Goal: Information Seeking & Learning: Check status

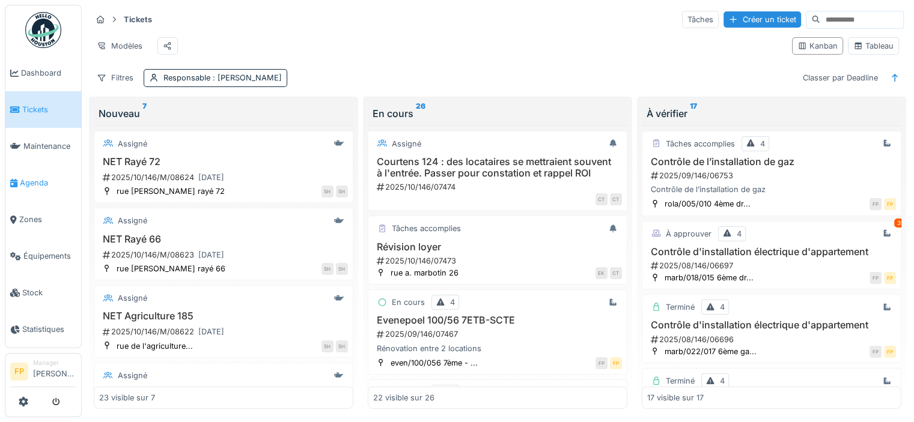
click at [41, 177] on span "Agenda" at bounding box center [48, 182] width 56 height 11
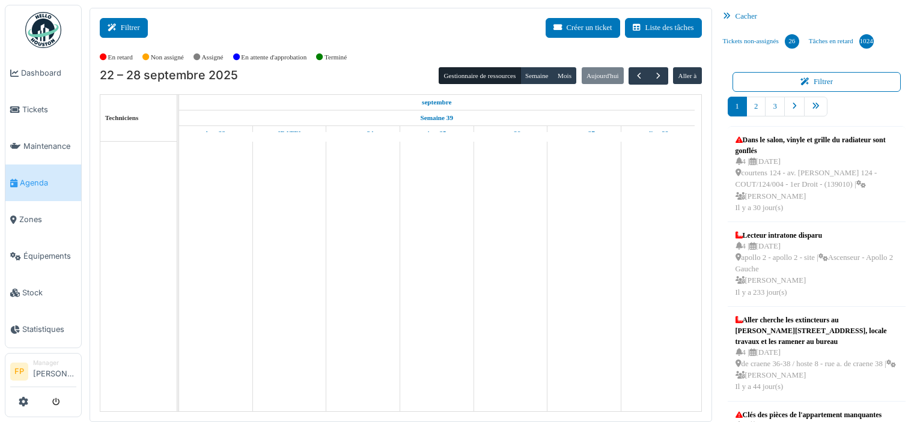
click at [127, 28] on button "Filtrer" at bounding box center [124, 28] width 48 height 20
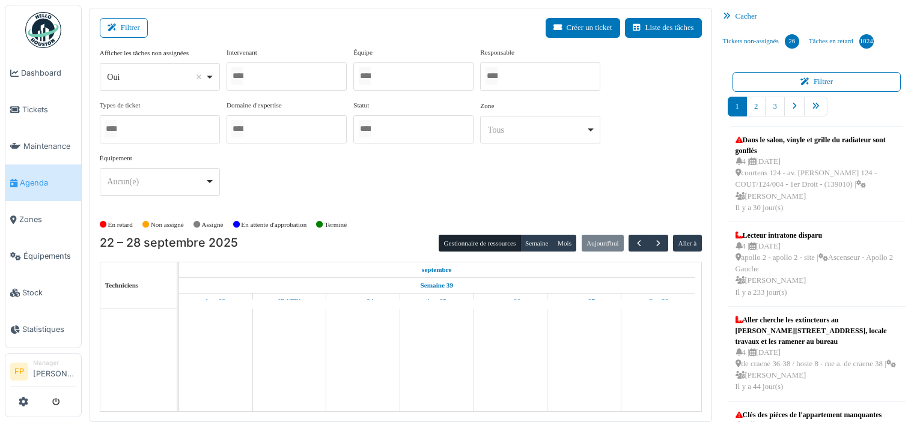
click at [329, 74] on div at bounding box center [286, 76] width 120 height 28
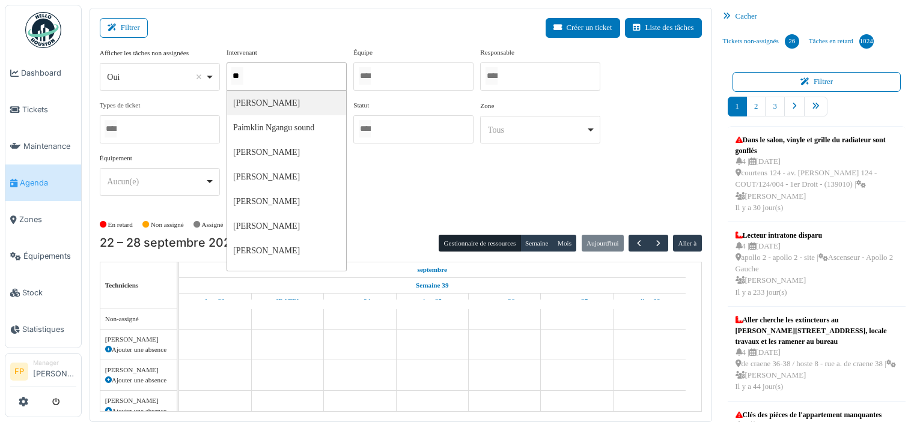
type input "***"
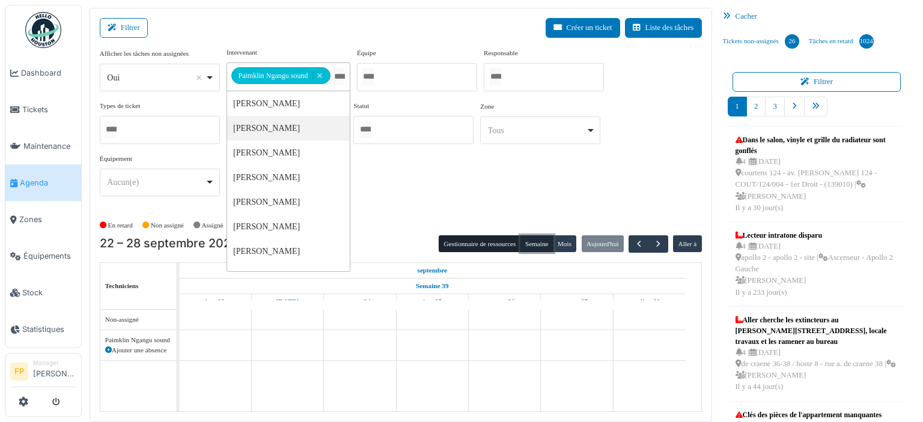
click at [525, 242] on button "Semaine" at bounding box center [536, 244] width 33 height 17
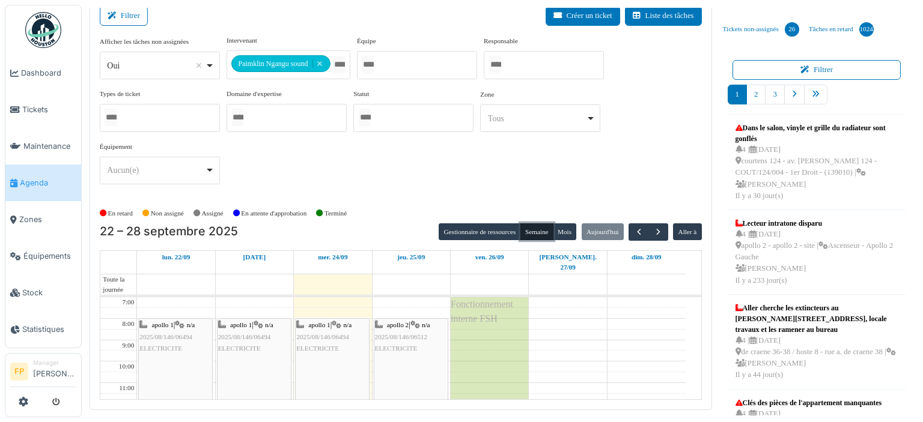
scroll to position [15, 0]
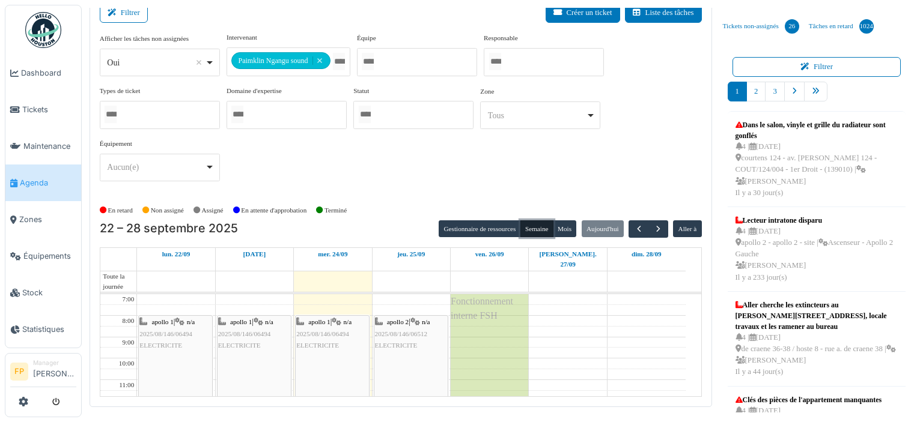
click at [413, 330] on span "2025/08/146/06512" at bounding box center [401, 333] width 53 height 7
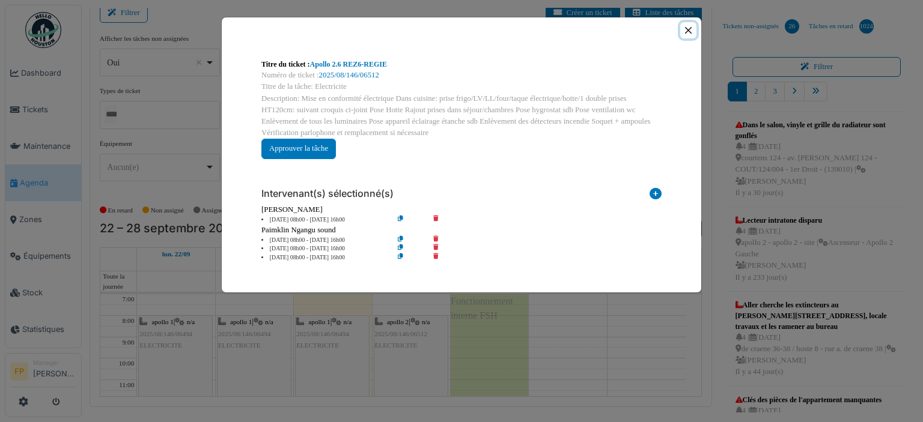
click at [687, 30] on button "Close" at bounding box center [688, 30] width 16 height 16
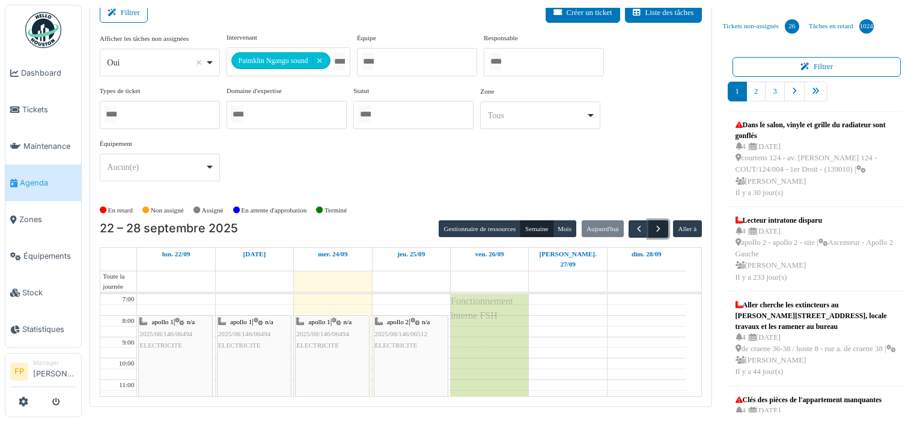
click at [653, 229] on span "button" at bounding box center [658, 229] width 10 height 10
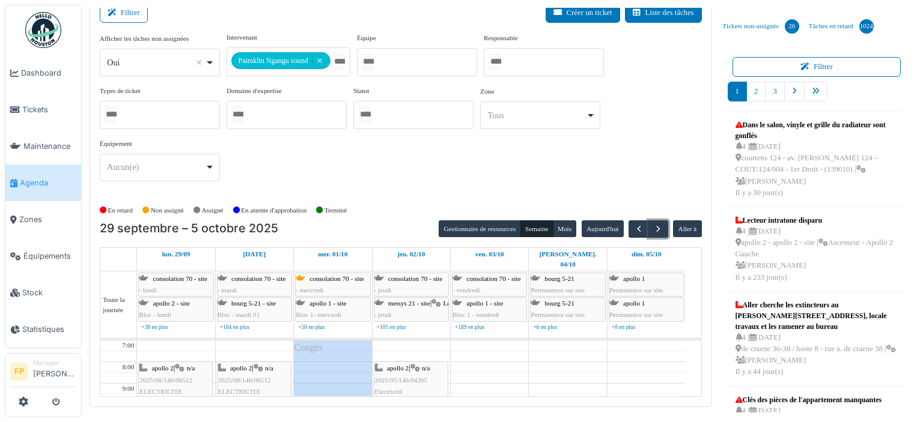
click at [413, 363] on div "apollo 2 | n/a 2025/05/146/04265 Electricité" at bounding box center [411, 380] width 72 height 35
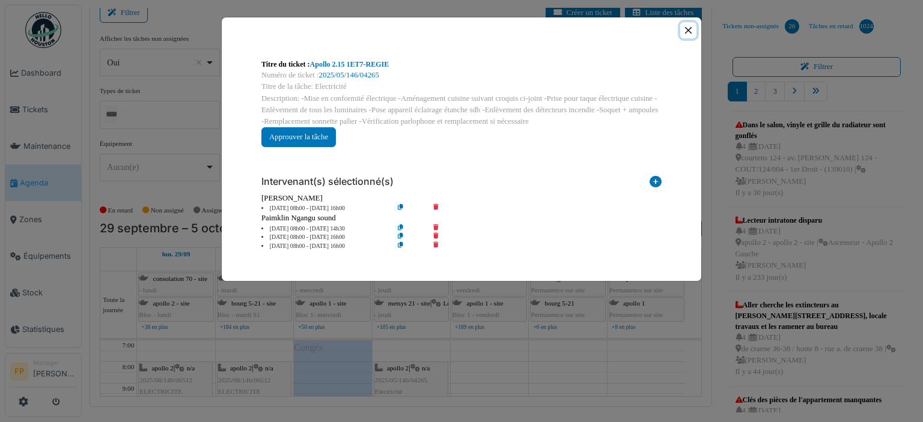
click at [685, 32] on button "Close" at bounding box center [688, 30] width 16 height 16
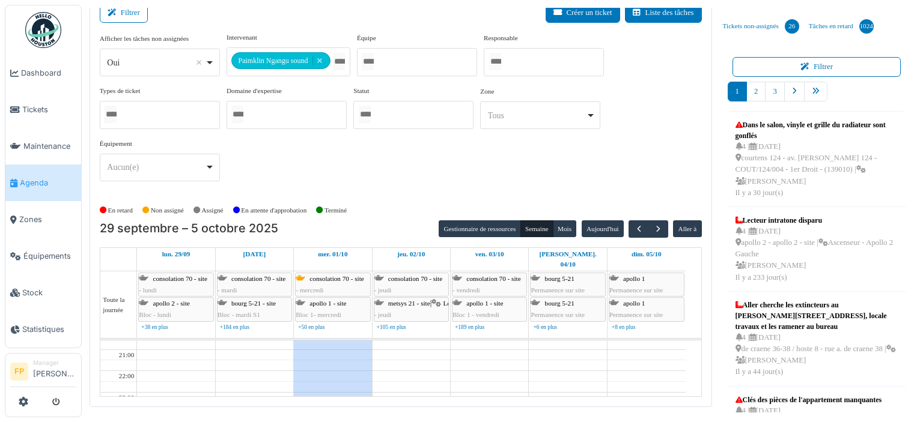
scroll to position [0, 0]
click at [210, 64] on div "Oui Remove item" at bounding box center [160, 62] width 110 height 17
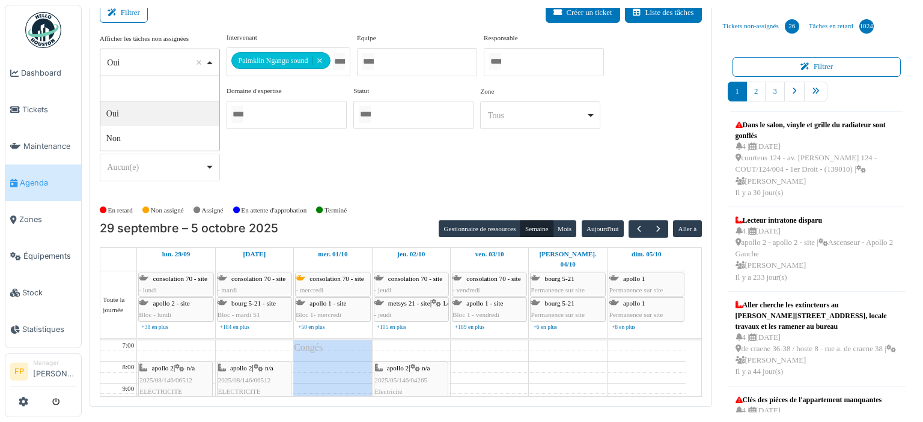
click at [210, 64] on div "Oui Remove item" at bounding box center [160, 62] width 110 height 17
click at [448, 163] on div "**********" at bounding box center [401, 111] width 602 height 159
drag, startPoint x: 127, startPoint y: 11, endPoint x: 137, endPoint y: 19, distance: 12.9
click at [127, 13] on button "Filtrer" at bounding box center [124, 13] width 48 height 20
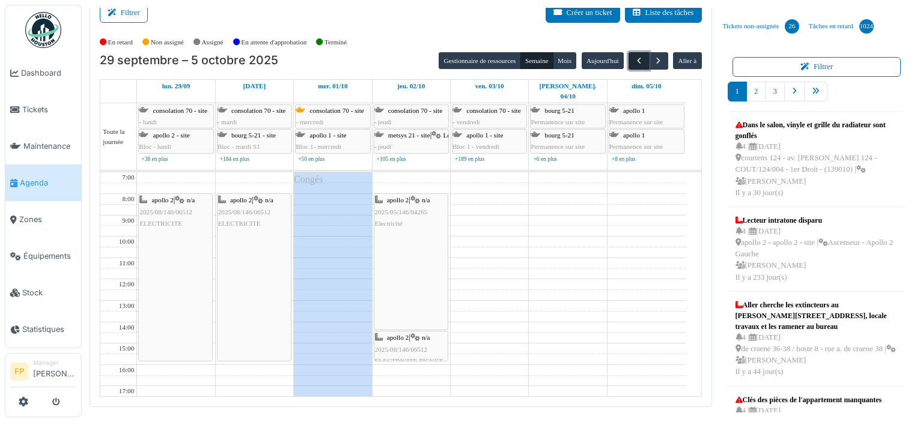
click at [628, 58] on button "button" at bounding box center [638, 60] width 20 height 17
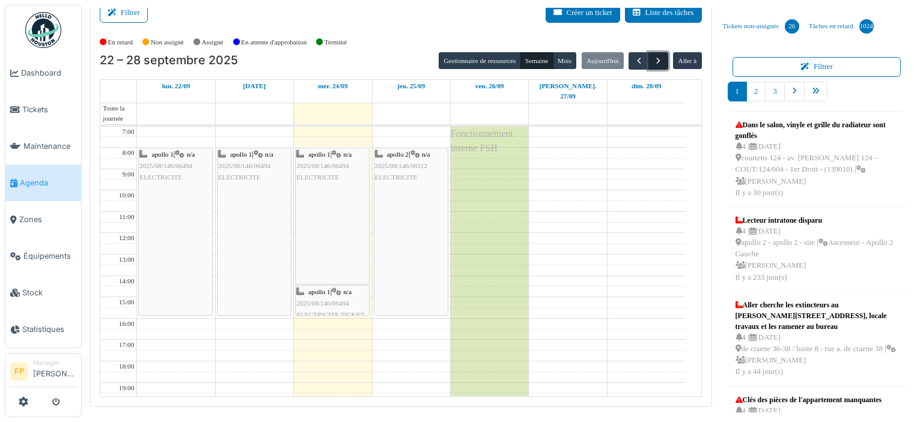
click at [653, 61] on span "button" at bounding box center [658, 61] width 10 height 10
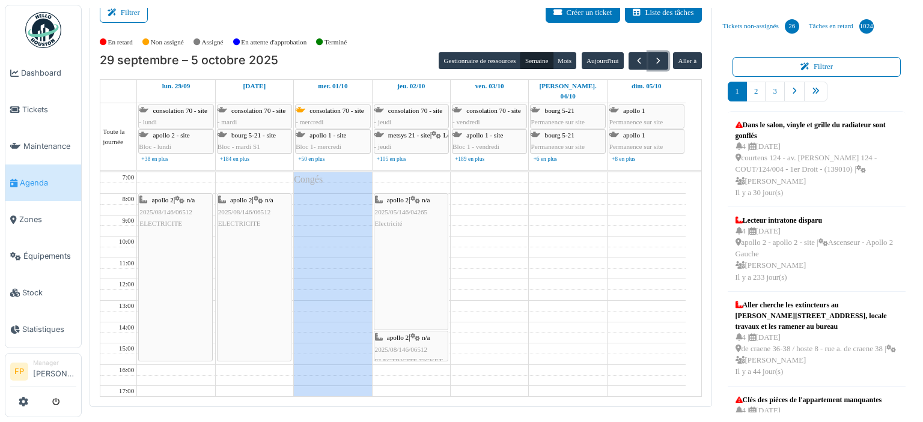
click at [409, 208] on span "2025/05/146/04265" at bounding box center [401, 211] width 53 height 7
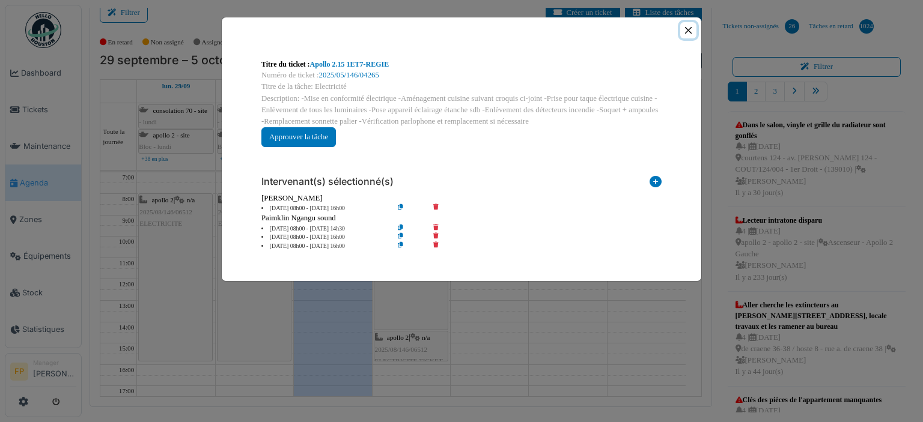
click at [689, 28] on button "Close" at bounding box center [688, 30] width 16 height 16
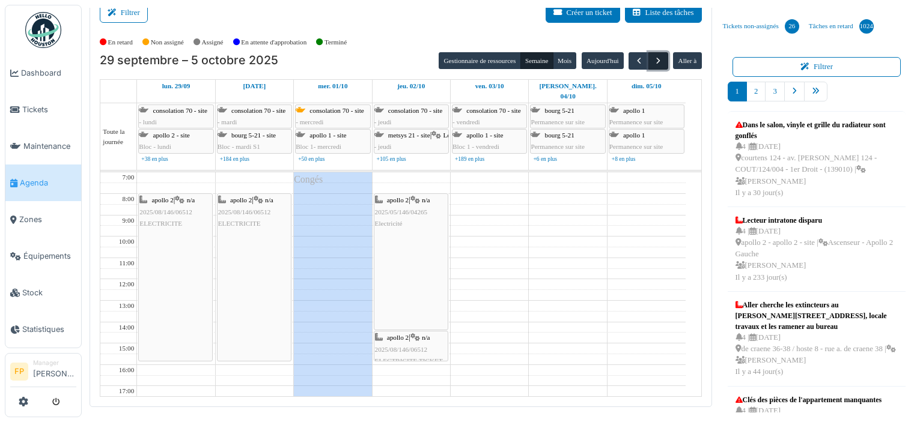
click at [654, 64] on span "button" at bounding box center [658, 61] width 10 height 10
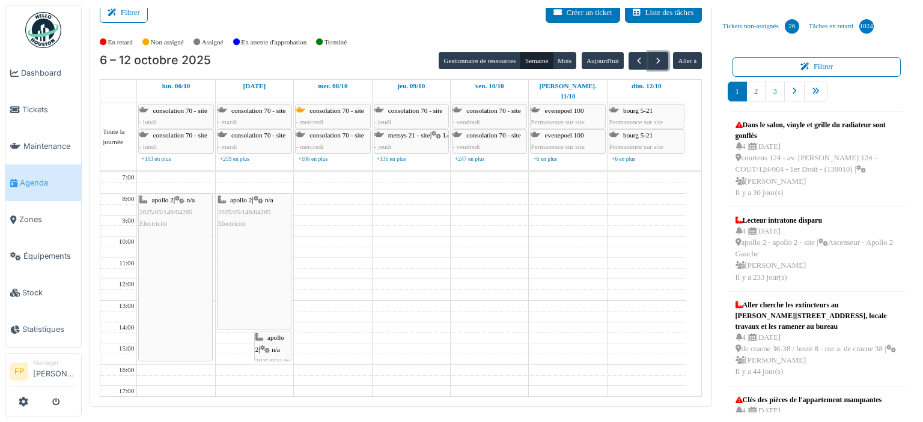
drag, startPoint x: 237, startPoint y: 350, endPoint x: 244, endPoint y: 315, distance: 35.6
click at [244, 315] on div "apollo 2 | n/a 2025/05/146/04265 Electricité apollo 2 | n/a 2025/05/146/04265 E…" at bounding box center [254, 353] width 77 height 363
click at [634, 59] on span "button" at bounding box center [639, 61] width 10 height 10
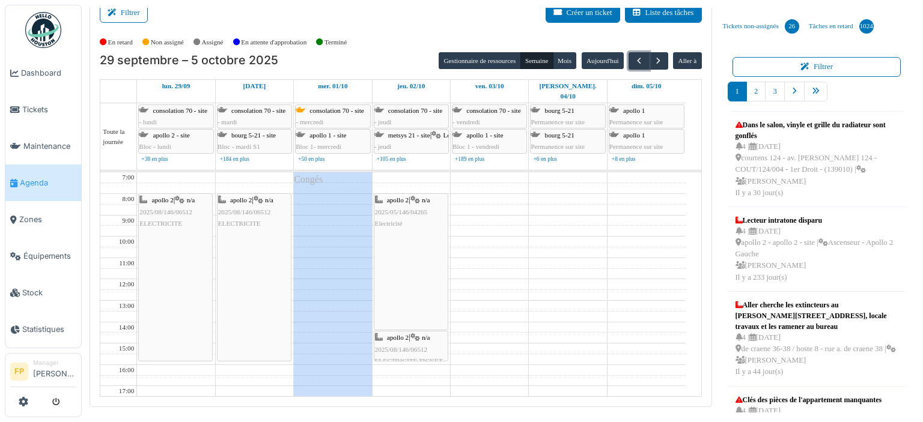
click at [418, 208] on span "2025/05/146/04265" at bounding box center [401, 211] width 53 height 7
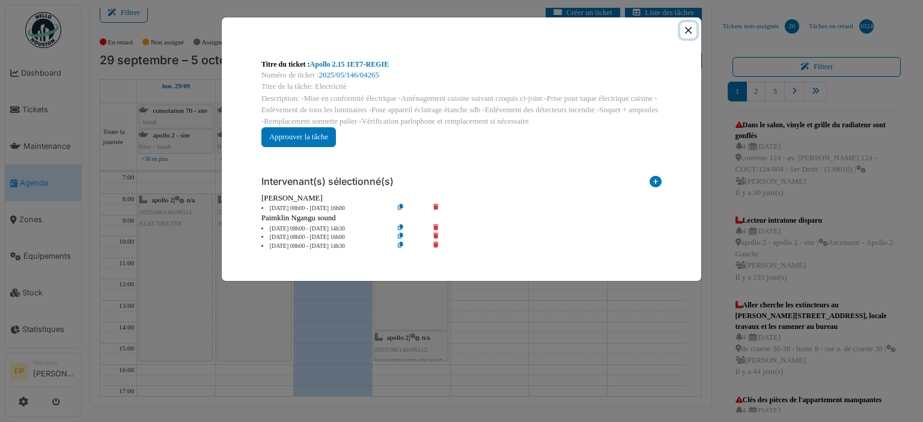
click at [690, 31] on button "Close" at bounding box center [688, 30] width 16 height 16
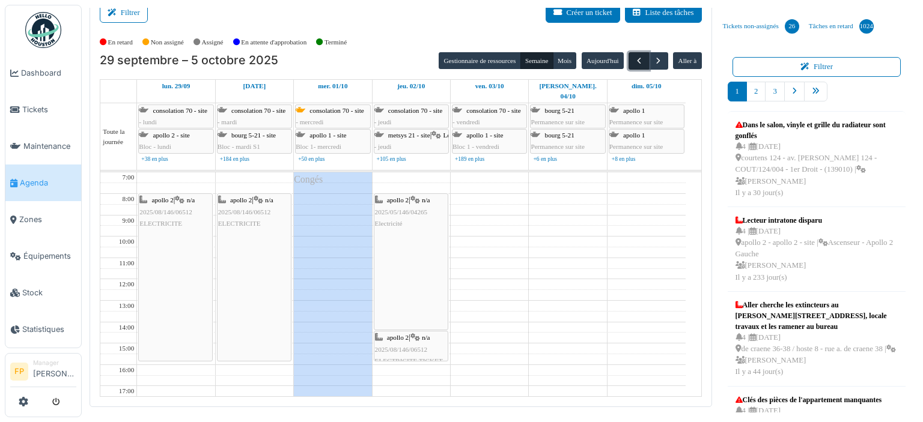
click at [634, 58] on span "button" at bounding box center [639, 61] width 10 height 10
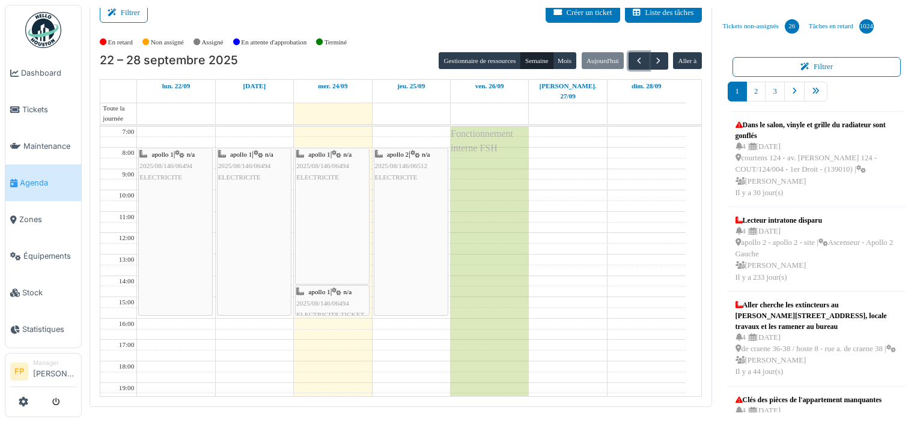
click at [413, 162] on span "2025/08/146/06512" at bounding box center [401, 165] width 53 height 7
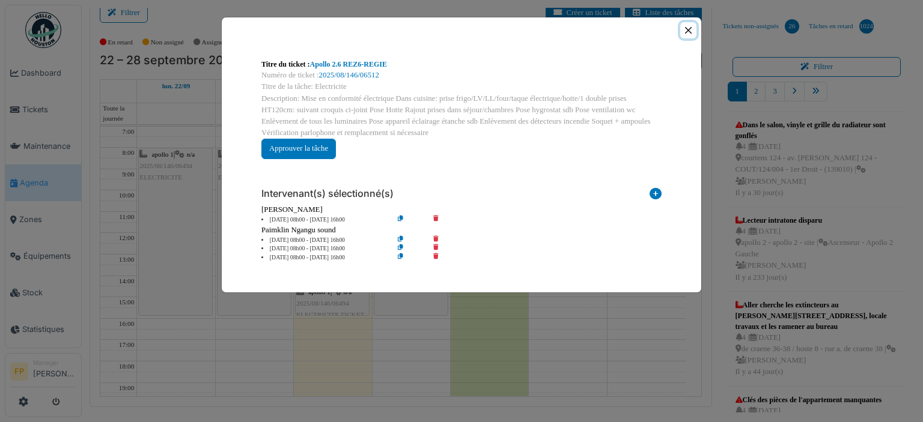
click at [691, 28] on button "Close" at bounding box center [688, 30] width 16 height 16
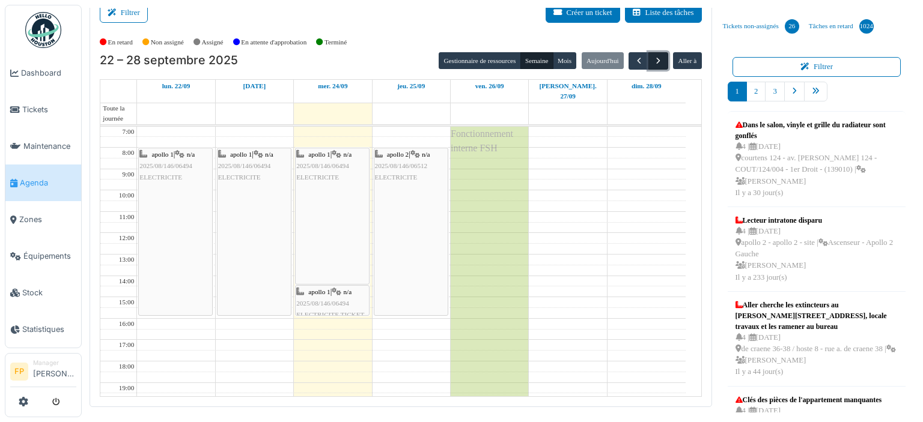
click at [653, 61] on span "button" at bounding box center [658, 61] width 10 height 10
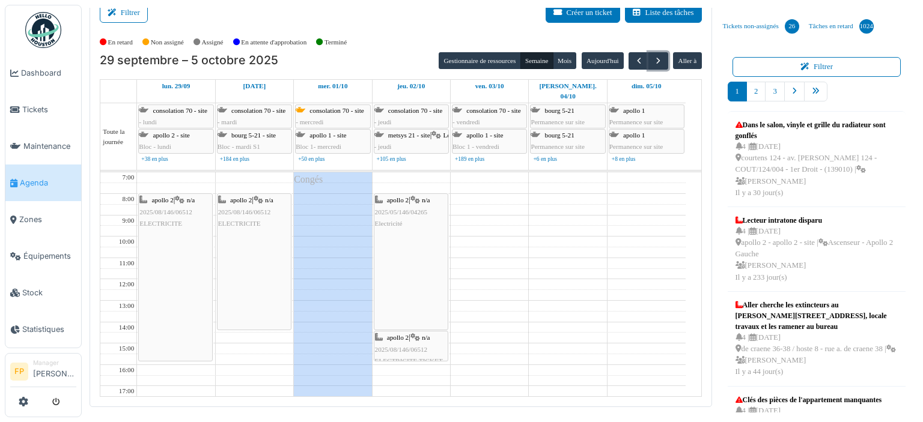
drag, startPoint x: 247, startPoint y: 349, endPoint x: 255, endPoint y: 311, distance: 38.6
click at [255, 311] on div "apollo 2 | n/a 2025/08/146/06512 ELECTRICITE apollo 2 | n/a 2025/08/146/06512 E…" at bounding box center [254, 353] width 77 height 363
drag, startPoint x: 384, startPoint y: 331, endPoint x: 214, endPoint y: 334, distance: 170.6
click at [214, 334] on div "7:00 8:00 9:00 10:00 11:00 12:00 13:00 14:00 15:00 16:00 17:00 18:00 19:00 20:0…" at bounding box center [392, 353] width 585 height 363
drag, startPoint x: 420, startPoint y: 317, endPoint x: 413, endPoint y: 346, distance: 30.2
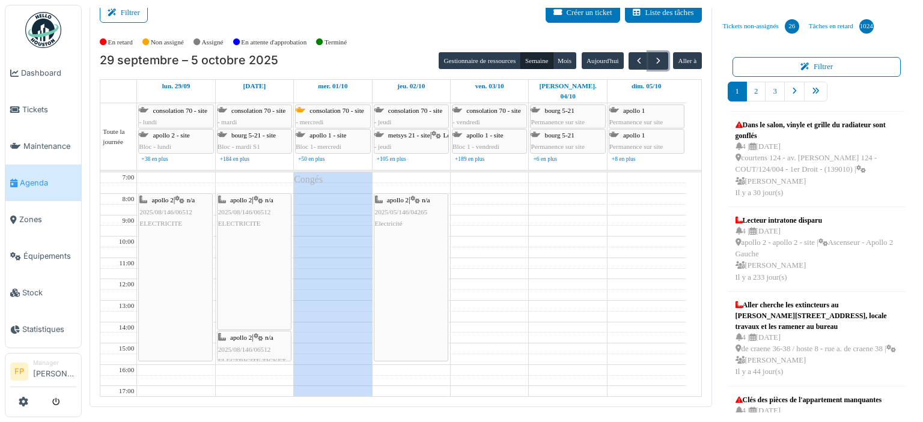
click at [413, 346] on div "apollo 2 | n/a 2025/05/146/04265 Electricité apollo 2 | n/a 2025/05/146/04265 E…" at bounding box center [410, 353] width 77 height 363
click at [653, 59] on span "button" at bounding box center [658, 61] width 10 height 10
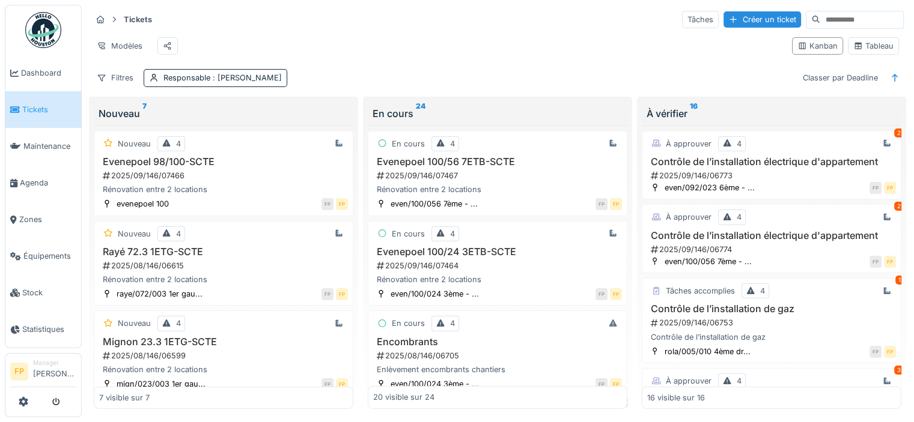
click at [820, 21] on input at bounding box center [861, 19] width 83 height 17
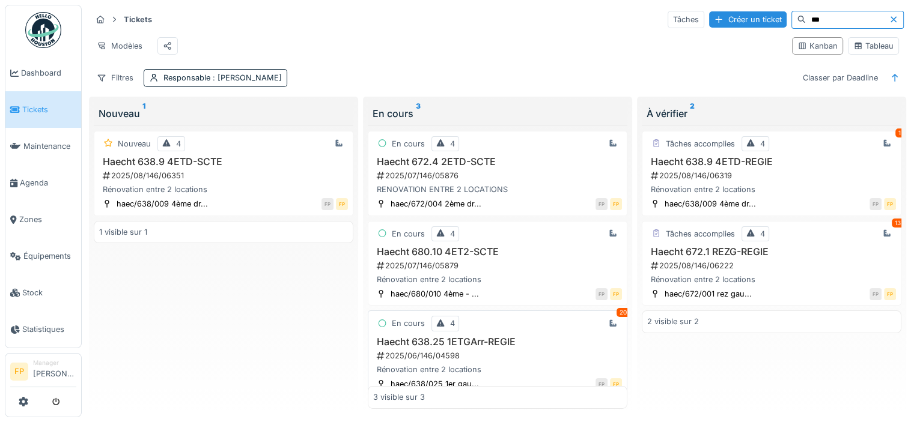
type input "***"
click at [494, 348] on h3 "Haecht 638.25 1ETGArr-REGIE" at bounding box center [497, 341] width 249 height 11
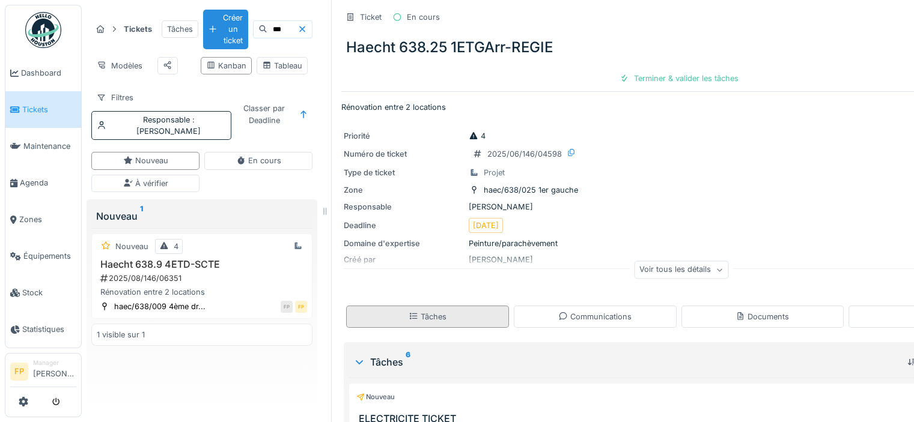
click at [461, 317] on div "Tâches" at bounding box center [427, 317] width 163 height 22
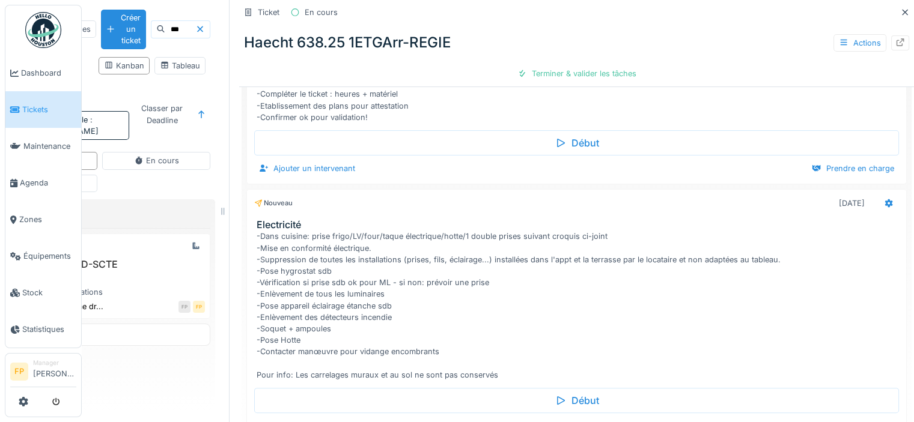
scroll to position [343, 0]
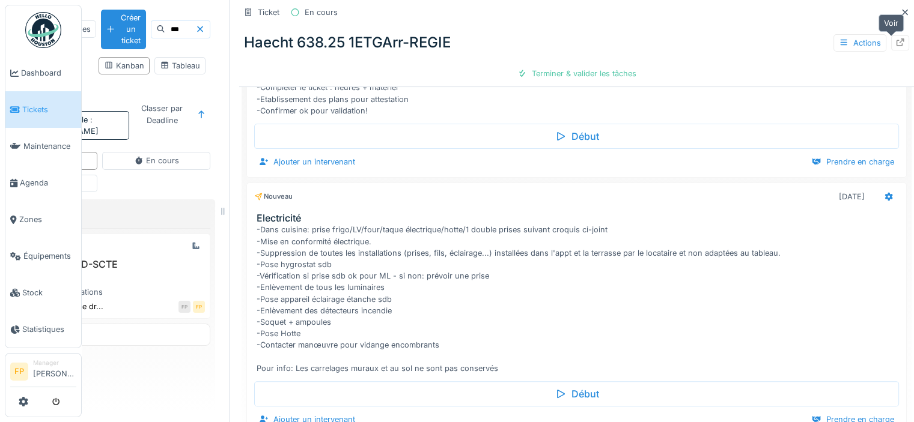
click at [895, 44] on icon at bounding box center [900, 42] width 10 height 8
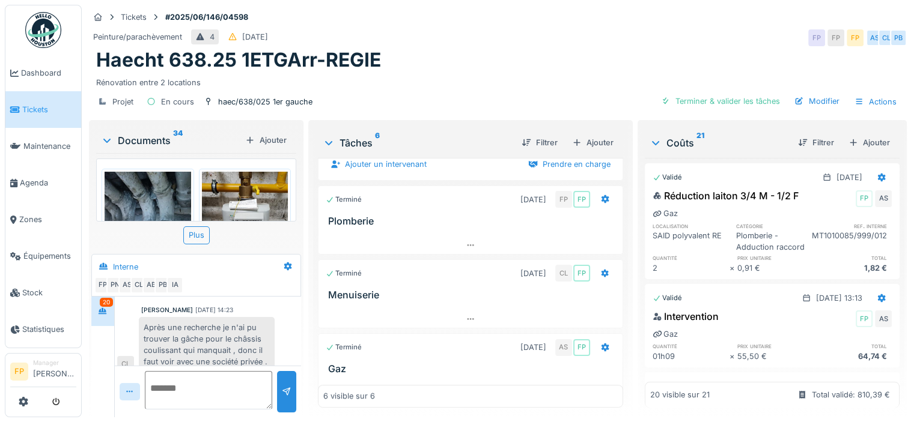
scroll to position [421, 0]
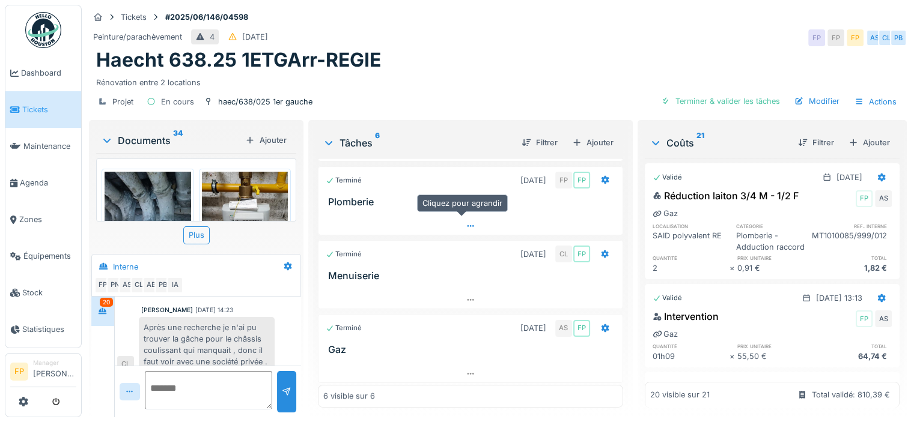
click at [466, 226] on icon at bounding box center [471, 226] width 10 height 8
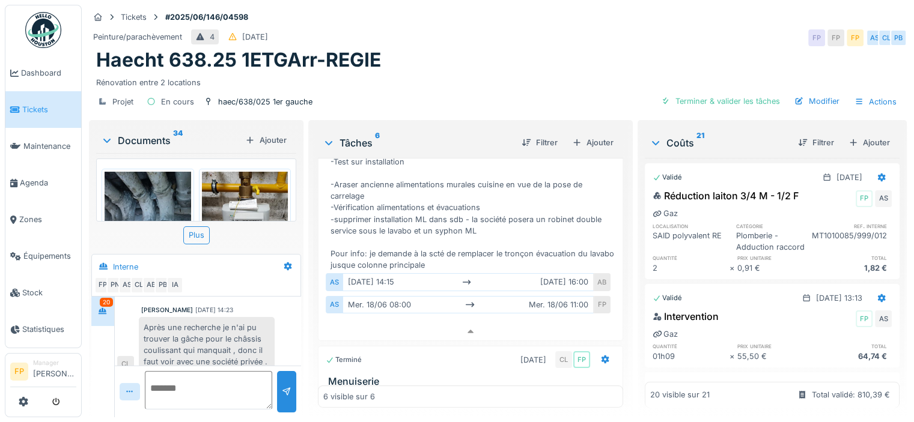
scroll to position [487, 0]
